Goal: Task Accomplishment & Management: Manage account settings

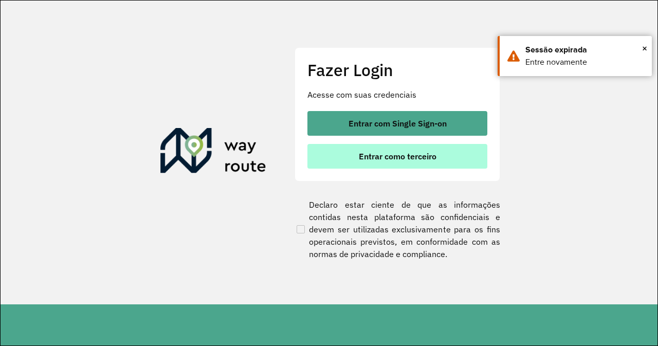
click at [378, 154] on span "Entrar como terceiro" at bounding box center [398, 156] width 78 height 8
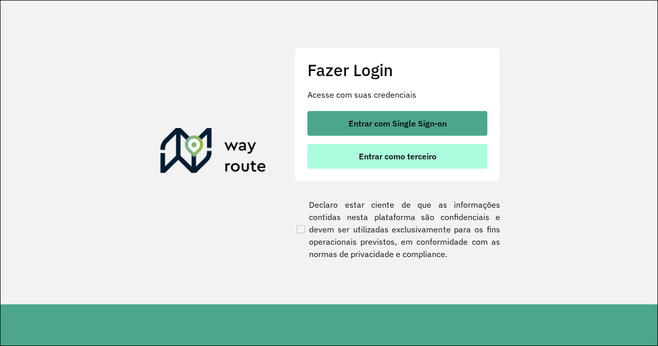
click at [427, 155] on span "Entrar como terceiro" at bounding box center [398, 156] width 78 height 8
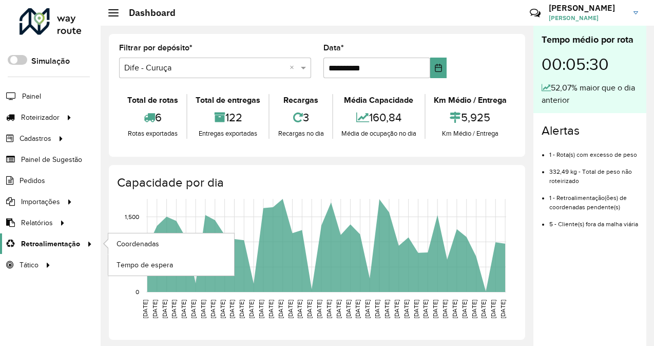
click at [58, 241] on span "Retroalimentação" at bounding box center [50, 243] width 59 height 11
click at [141, 241] on span "Coordenadas" at bounding box center [139, 243] width 44 height 11
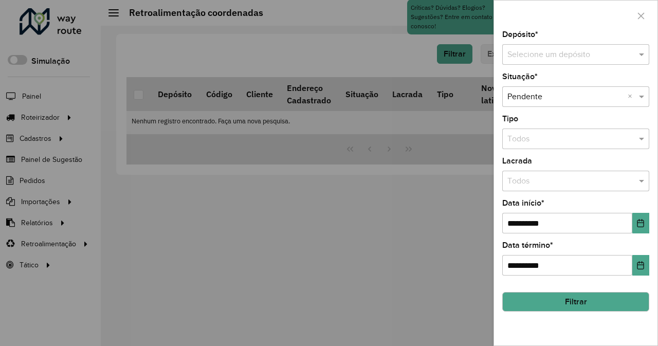
click at [532, 51] on input "text" at bounding box center [565, 55] width 116 height 12
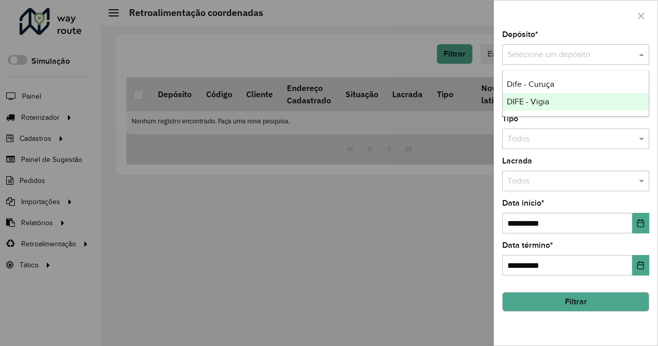
click at [552, 105] on div "DIFE - Vigia" at bounding box center [575, 101] width 146 height 17
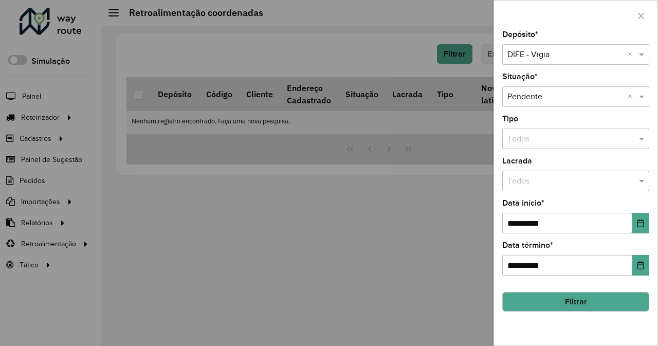
click at [576, 303] on button "Filtrar" at bounding box center [575, 302] width 147 height 20
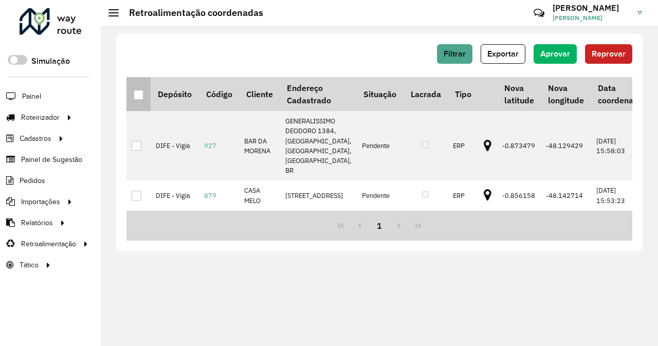
click at [145, 97] on th at bounding box center [138, 94] width 24 height 34
click at [134, 92] on div at bounding box center [139, 95] width 10 height 10
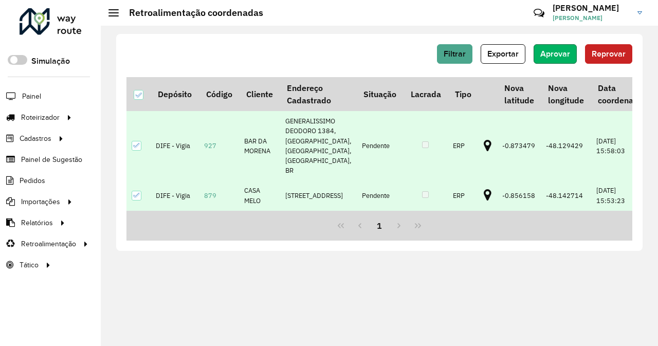
click at [558, 60] on button "Aprovar" at bounding box center [554, 54] width 43 height 20
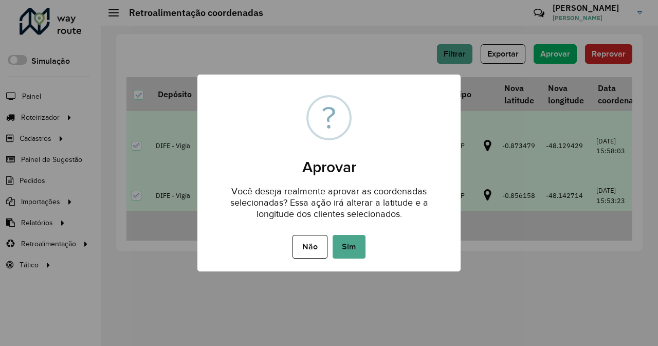
click at [640, 156] on div "× ? Aprovar Você deseja realmente aprovar as coordenadas selecionadas? Essa açã…" at bounding box center [329, 173] width 658 height 346
click at [595, 156] on div "× ? Aprovar Você deseja realmente aprovar as coordenadas selecionadas? Essa açã…" at bounding box center [329, 173] width 658 height 346
click at [354, 243] on button "Sim" at bounding box center [348, 247] width 33 height 24
